Goal: Submit feedback/report problem

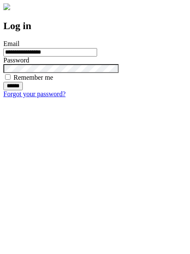
type input "**********"
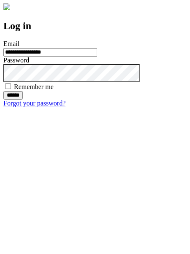
click at [23, 99] on input "******" at bounding box center [12, 95] width 19 height 8
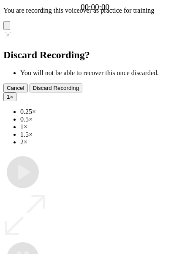
type input "**********"
